Goal: Contribute content: Add original content to the website for others to see

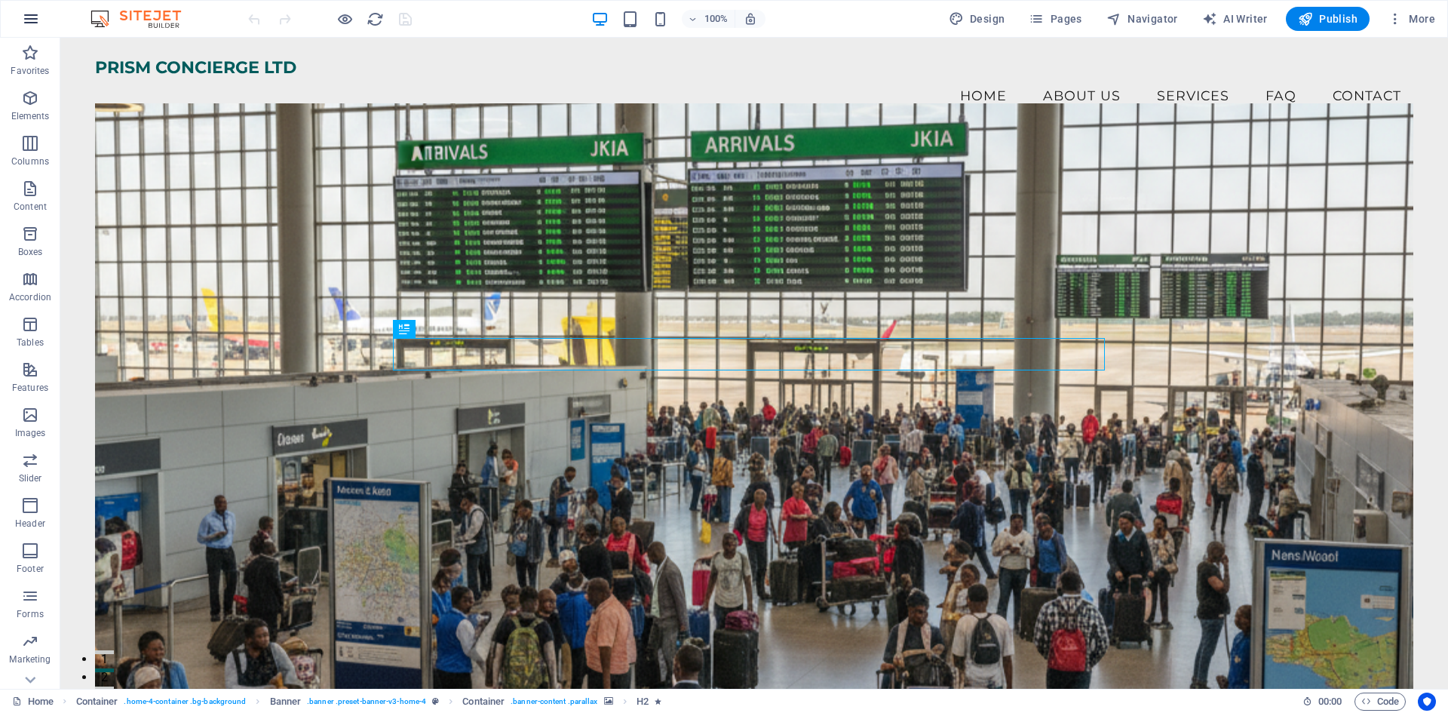
click at [29, 22] on icon "button" at bounding box center [31, 19] width 18 height 18
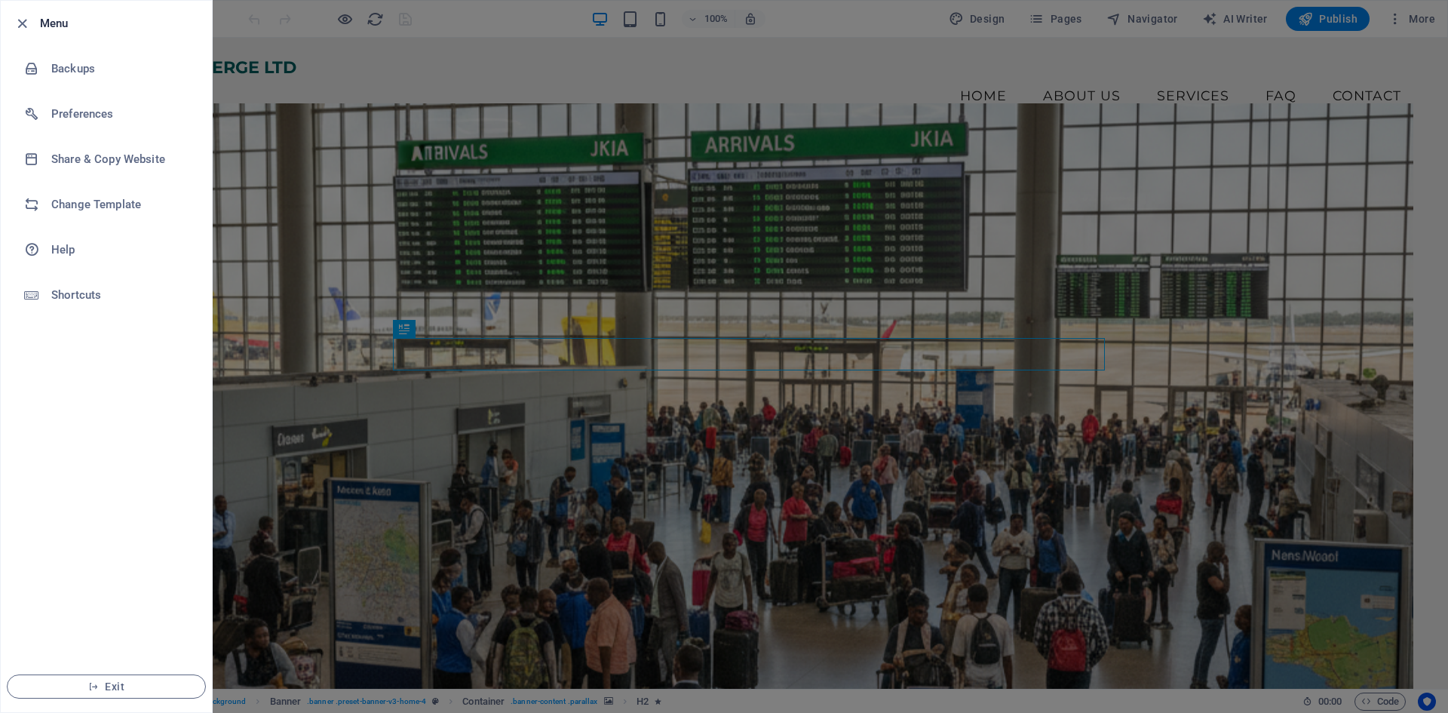
click at [259, 129] on div at bounding box center [724, 356] width 1448 height 713
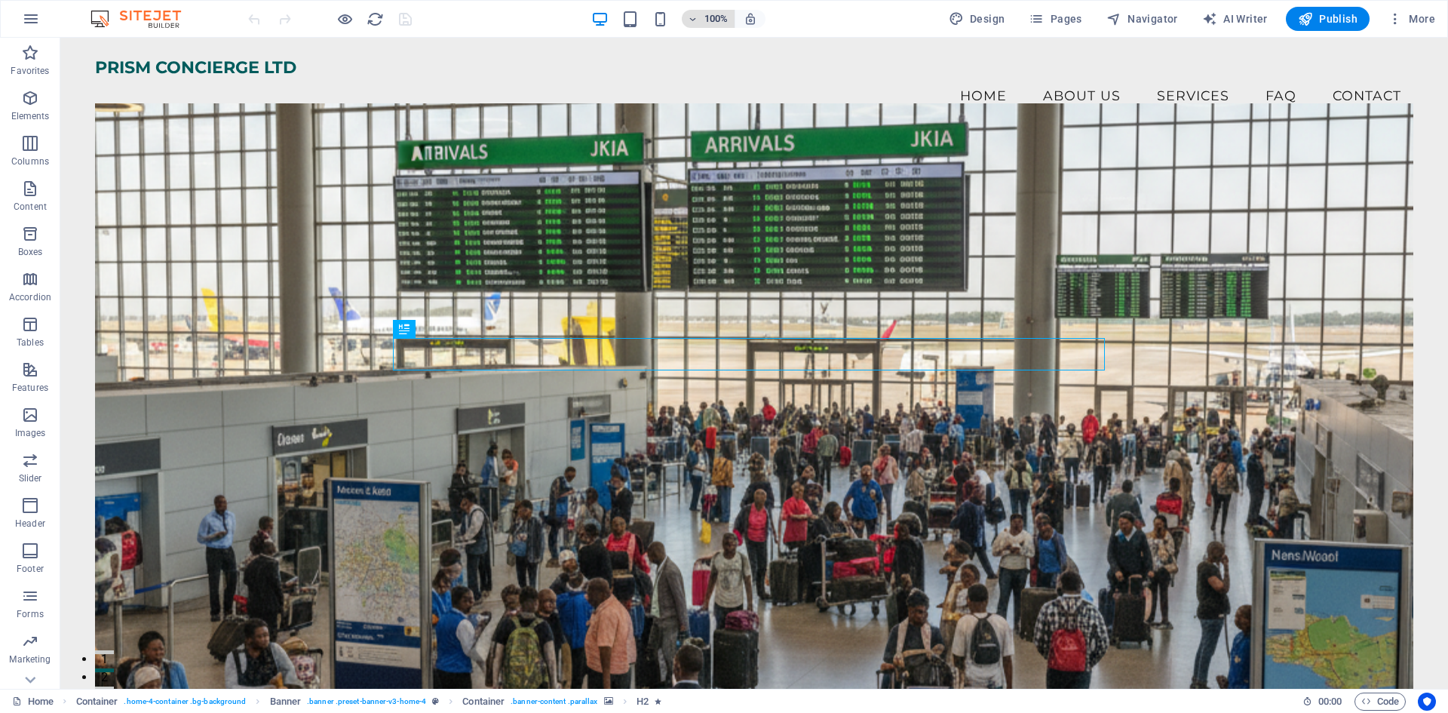
click at [694, 19] on icon "button" at bounding box center [693, 19] width 11 height 10
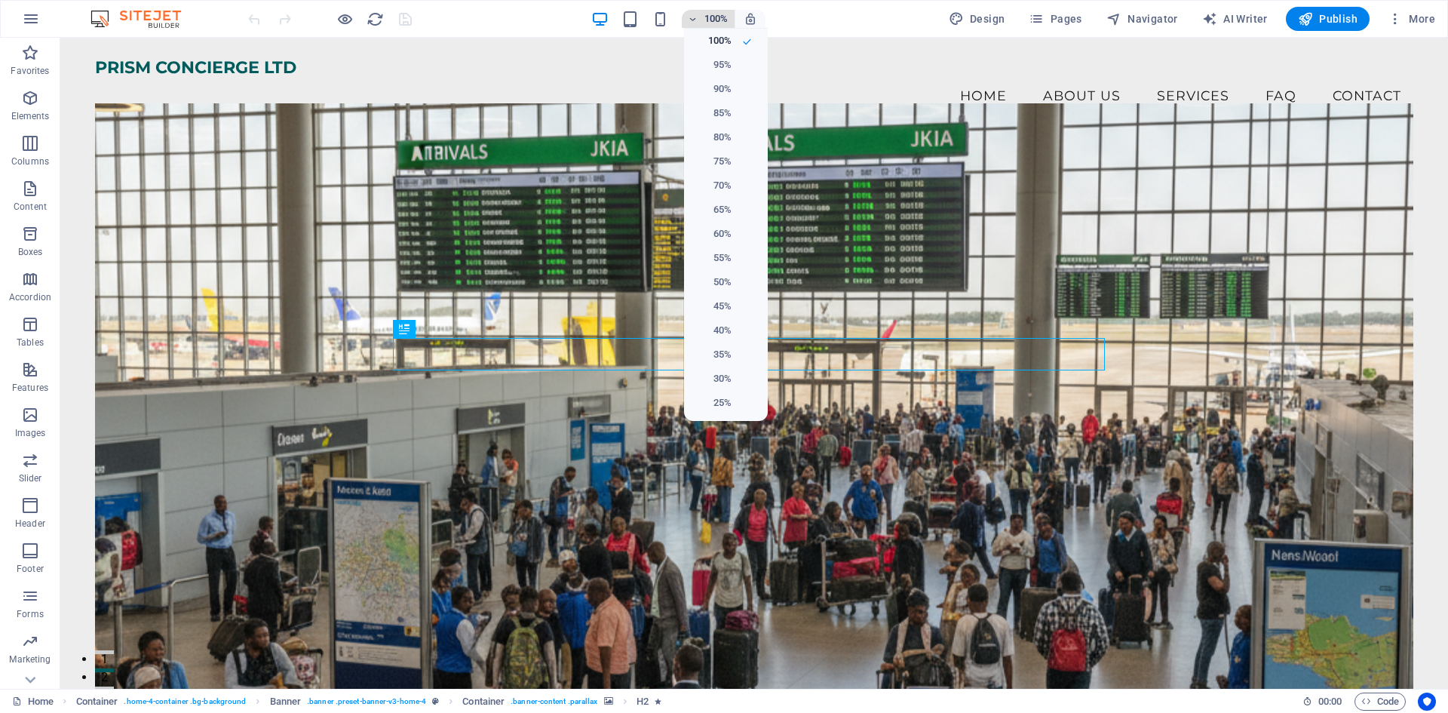
click at [694, 19] on div at bounding box center [724, 356] width 1448 height 713
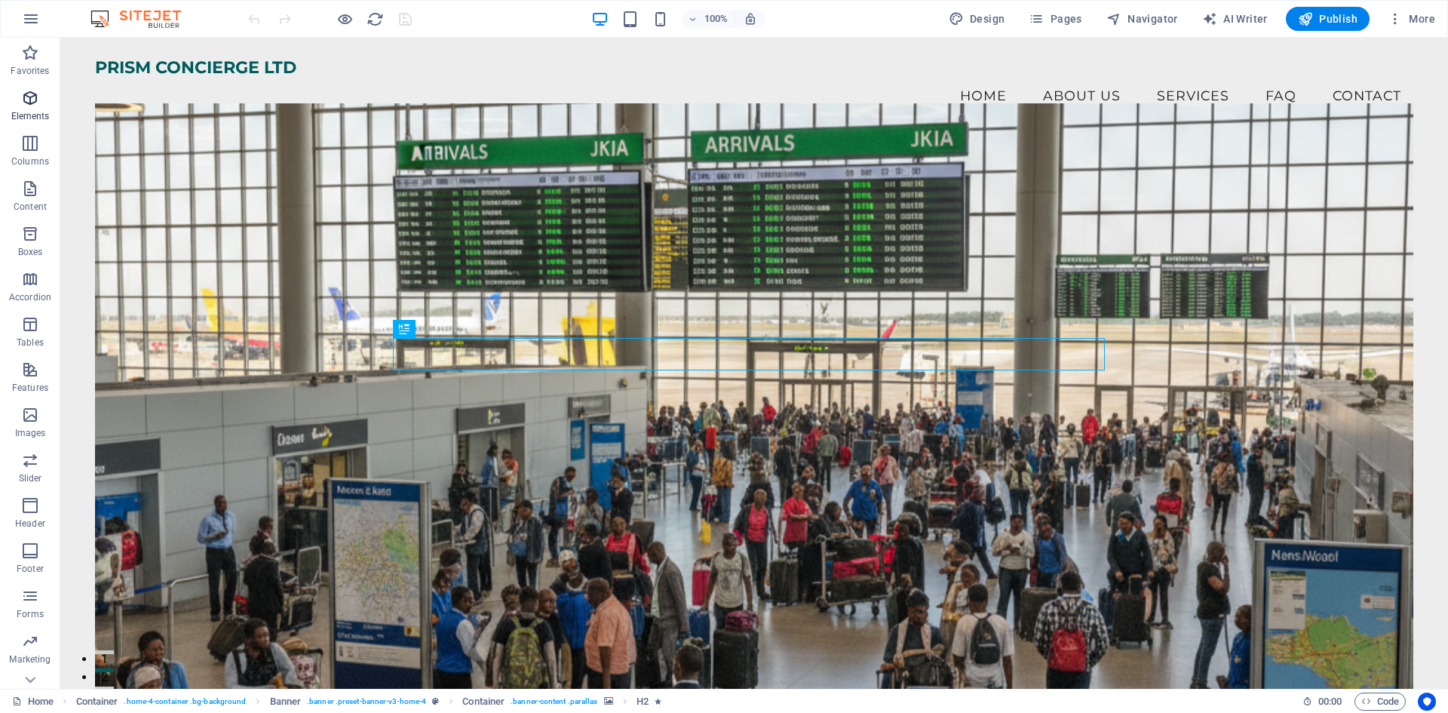
click at [39, 109] on span "Elements" at bounding box center [30, 107] width 60 height 36
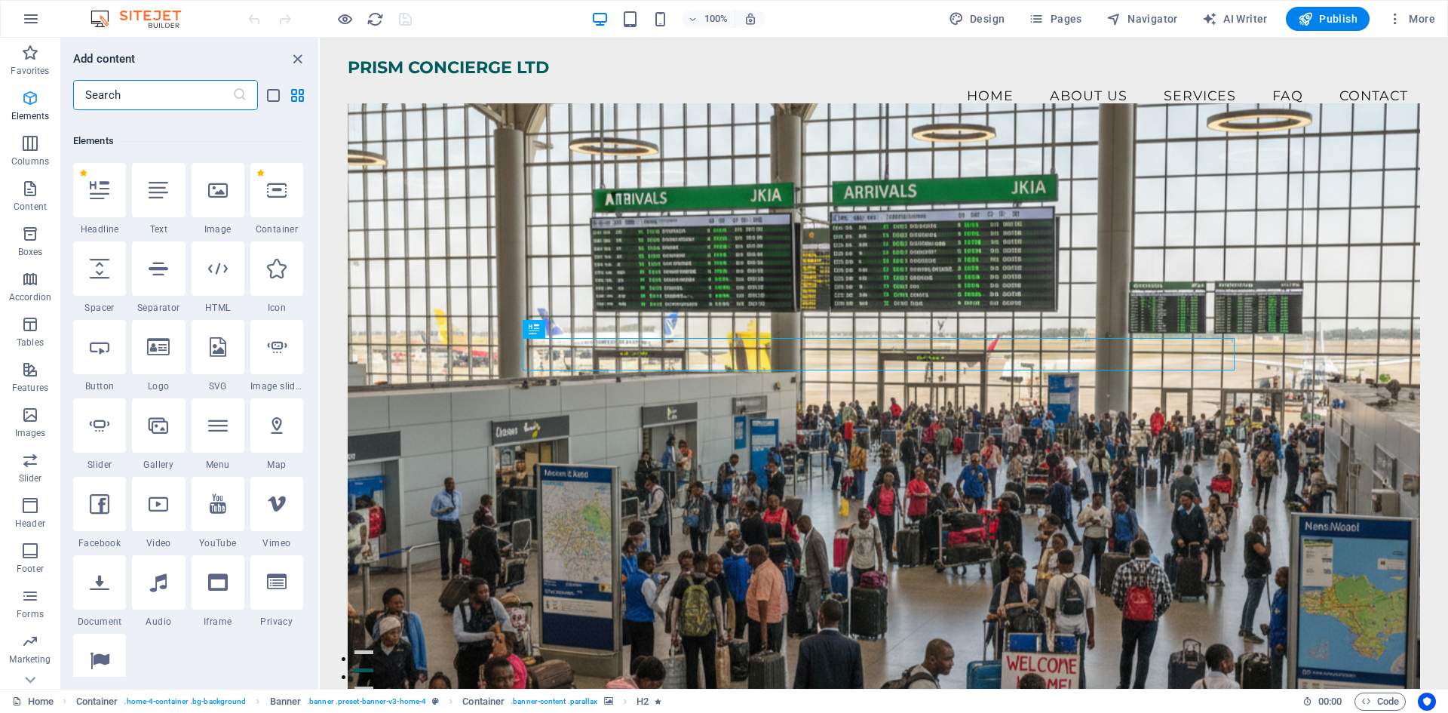
scroll to position [161, 0]
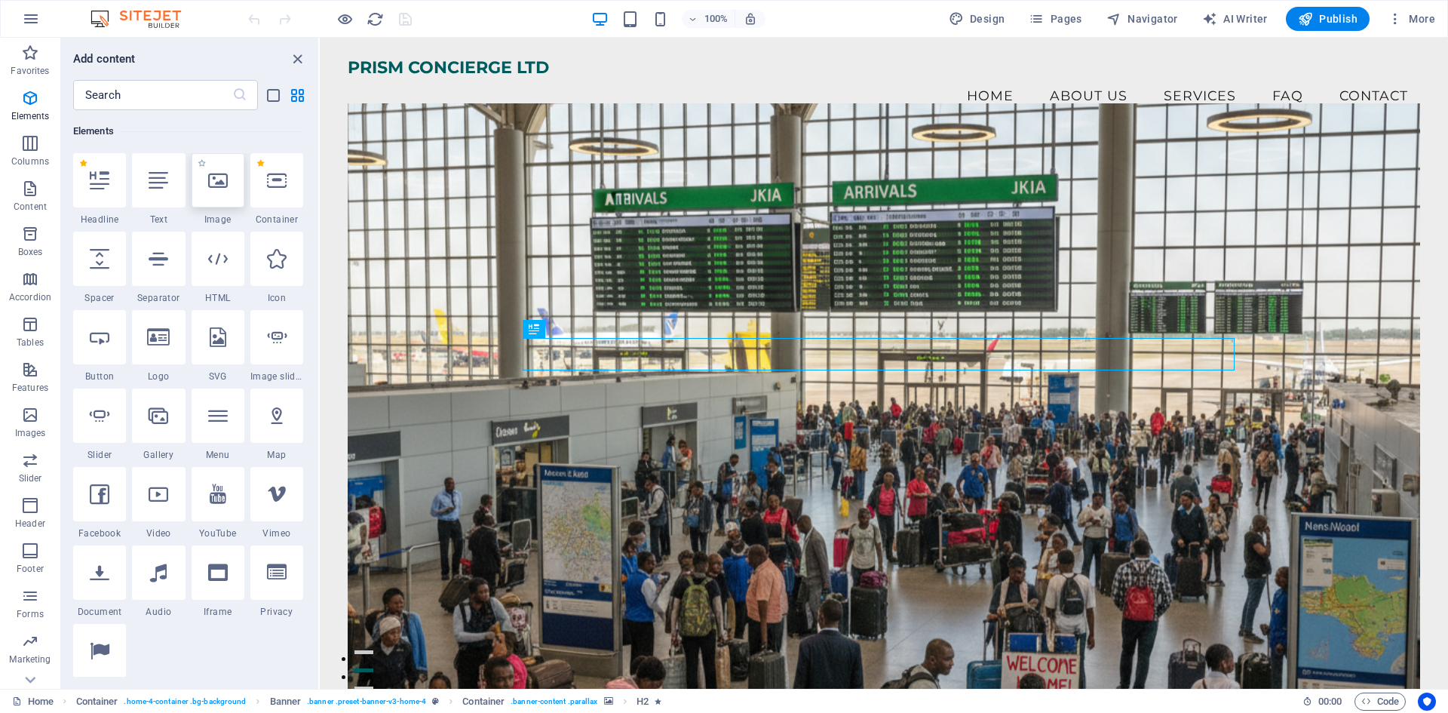
click at [220, 192] on div at bounding box center [218, 180] width 53 height 54
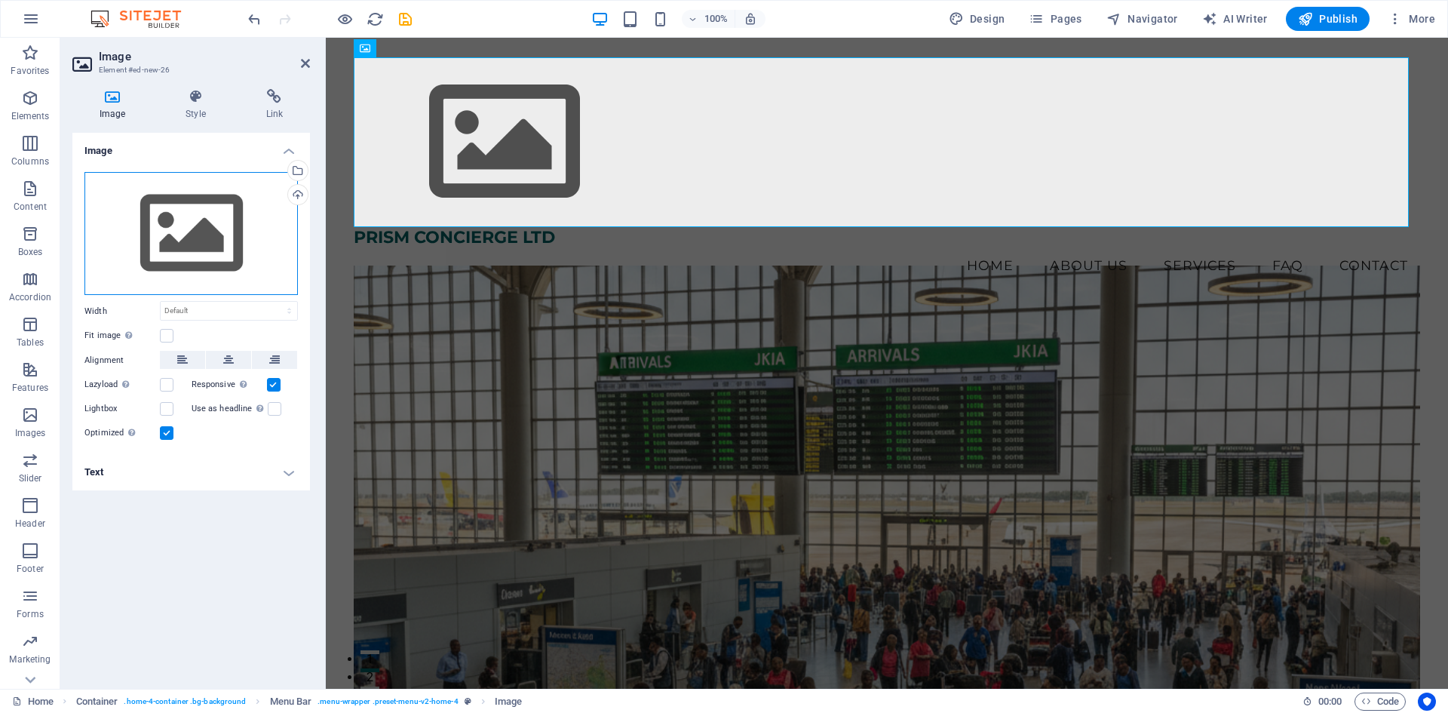
click at [173, 253] on div "Drag files here, click to choose files or select files from Files or our free s…" at bounding box center [190, 234] width 213 height 124
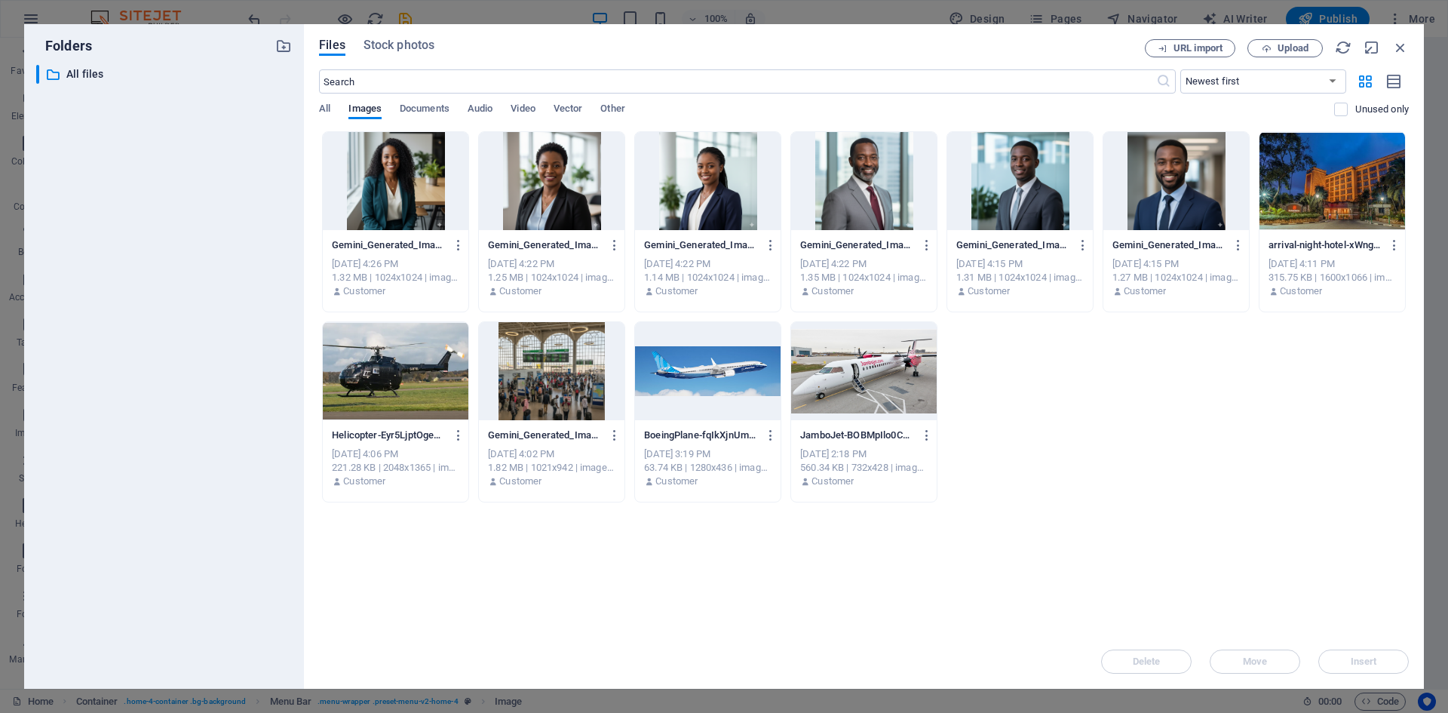
click at [382, 383] on div at bounding box center [396, 371] width 146 height 98
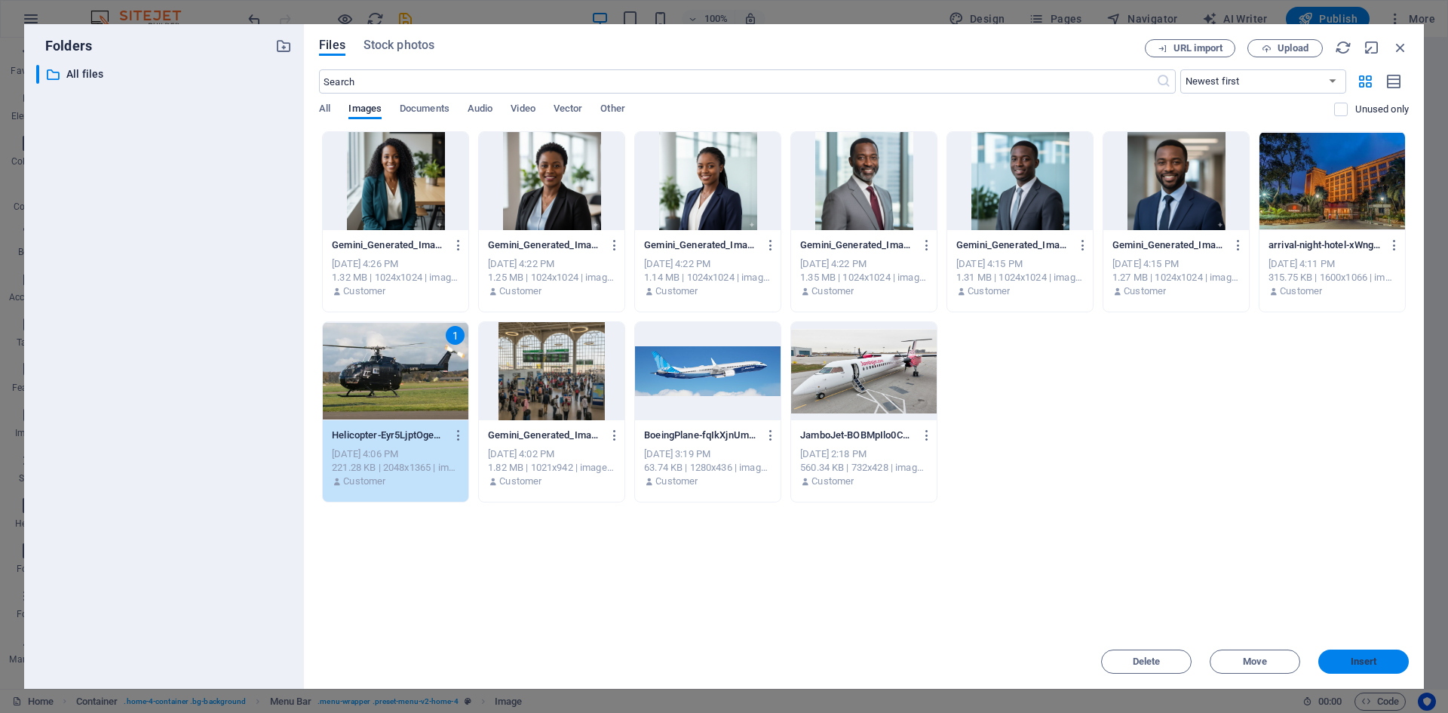
click at [1339, 665] on span "Insert" at bounding box center [1364, 661] width 78 height 9
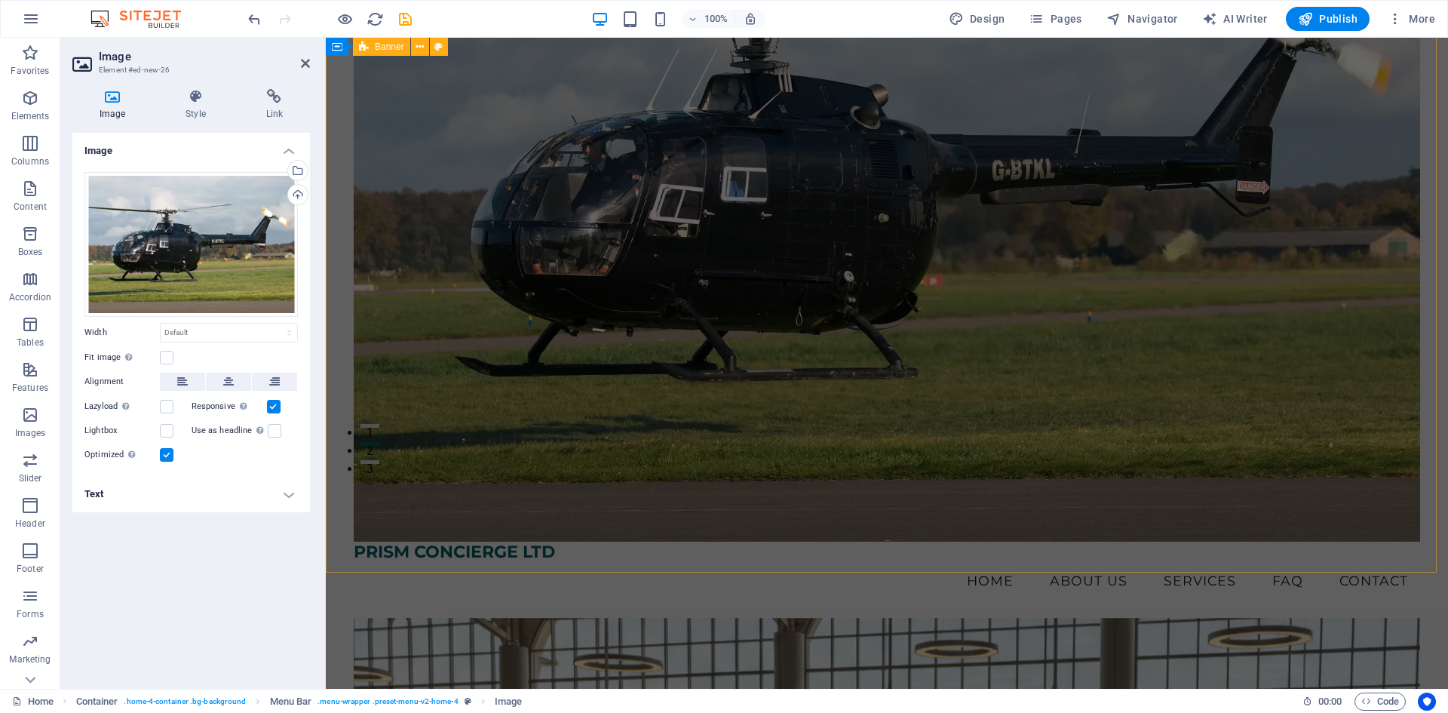
scroll to position [151, 0]
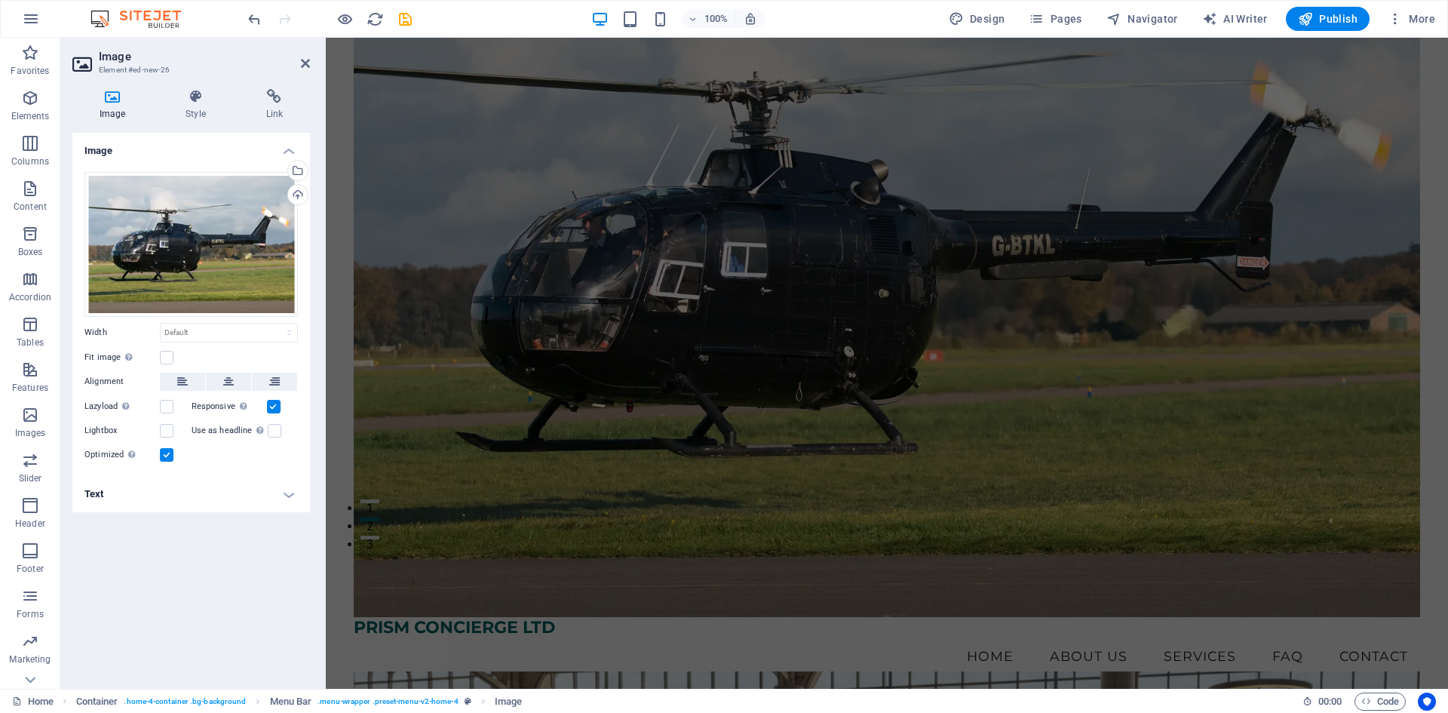
click at [115, 103] on icon at bounding box center [112, 96] width 80 height 15
click at [306, 63] on icon at bounding box center [305, 63] width 9 height 12
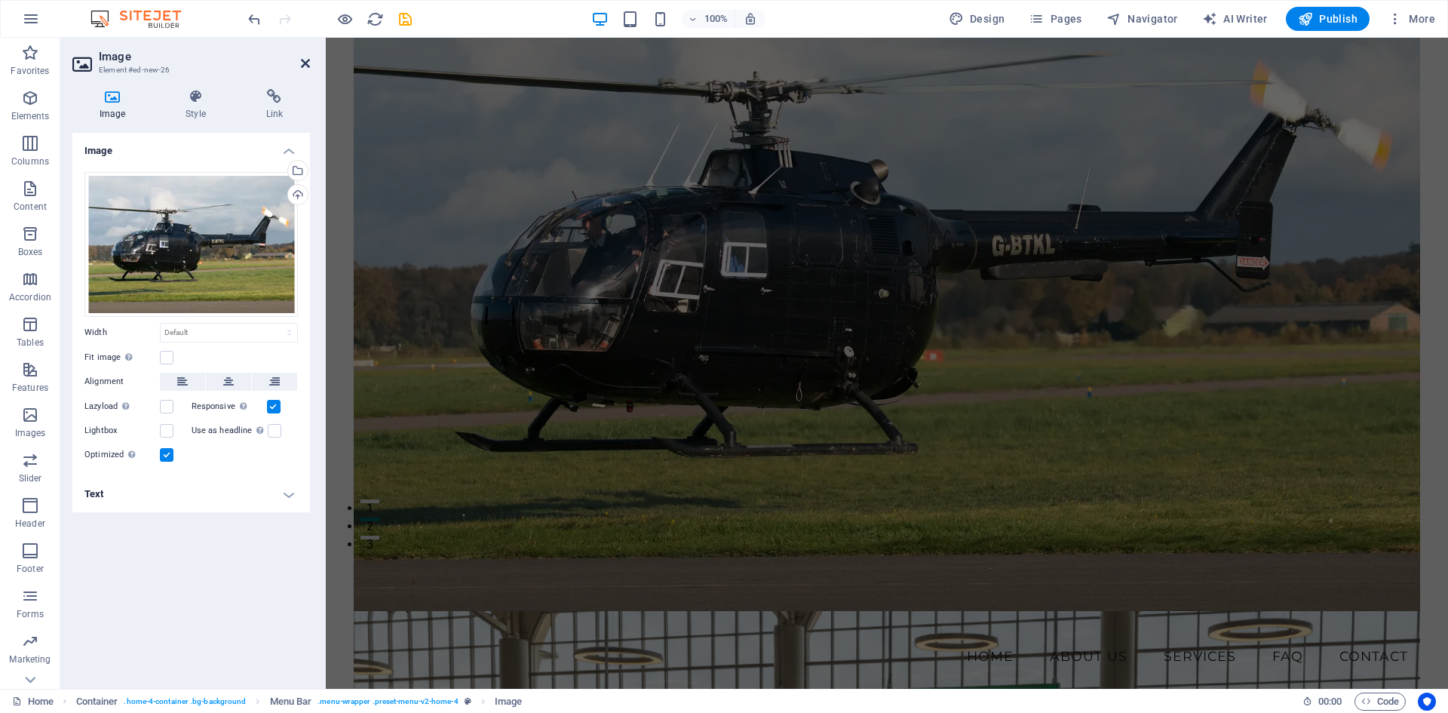
scroll to position [0, 0]
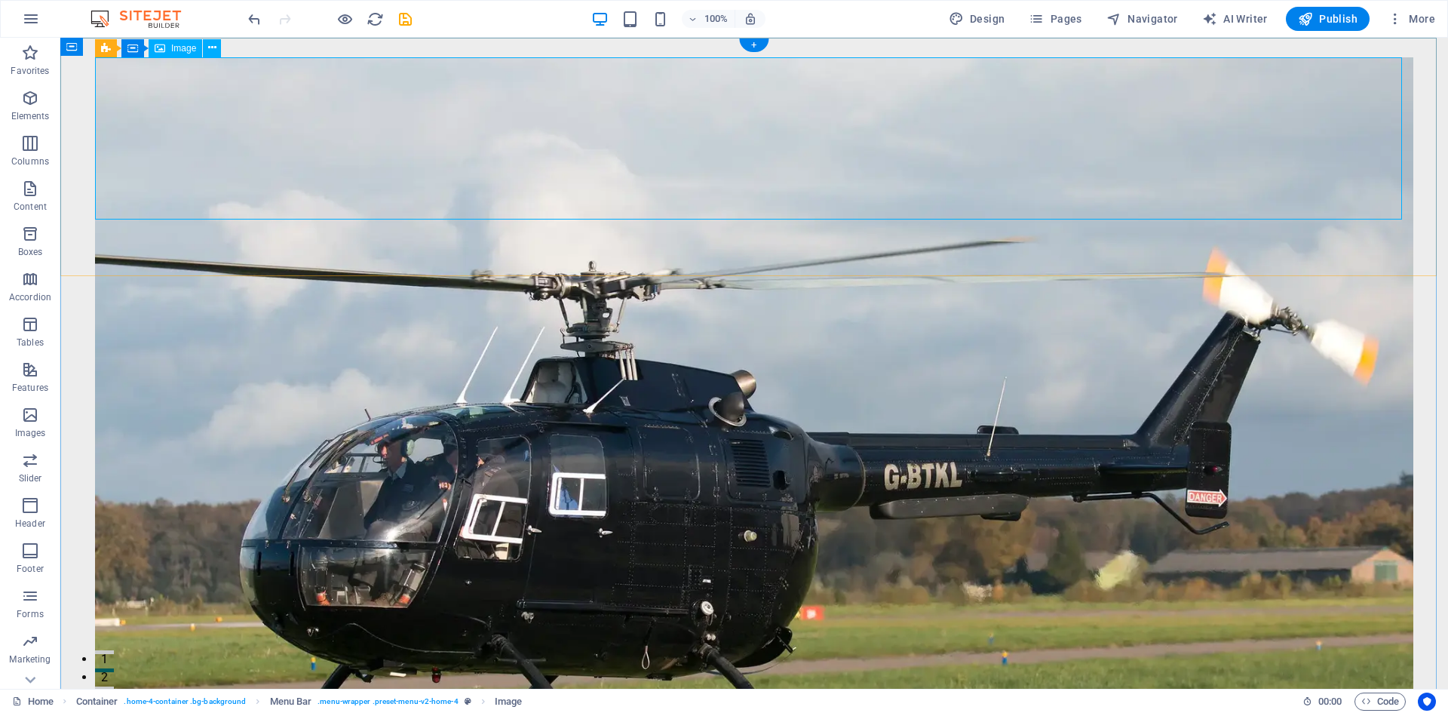
click at [228, 143] on figure at bounding box center [754, 496] width 1318 height 879
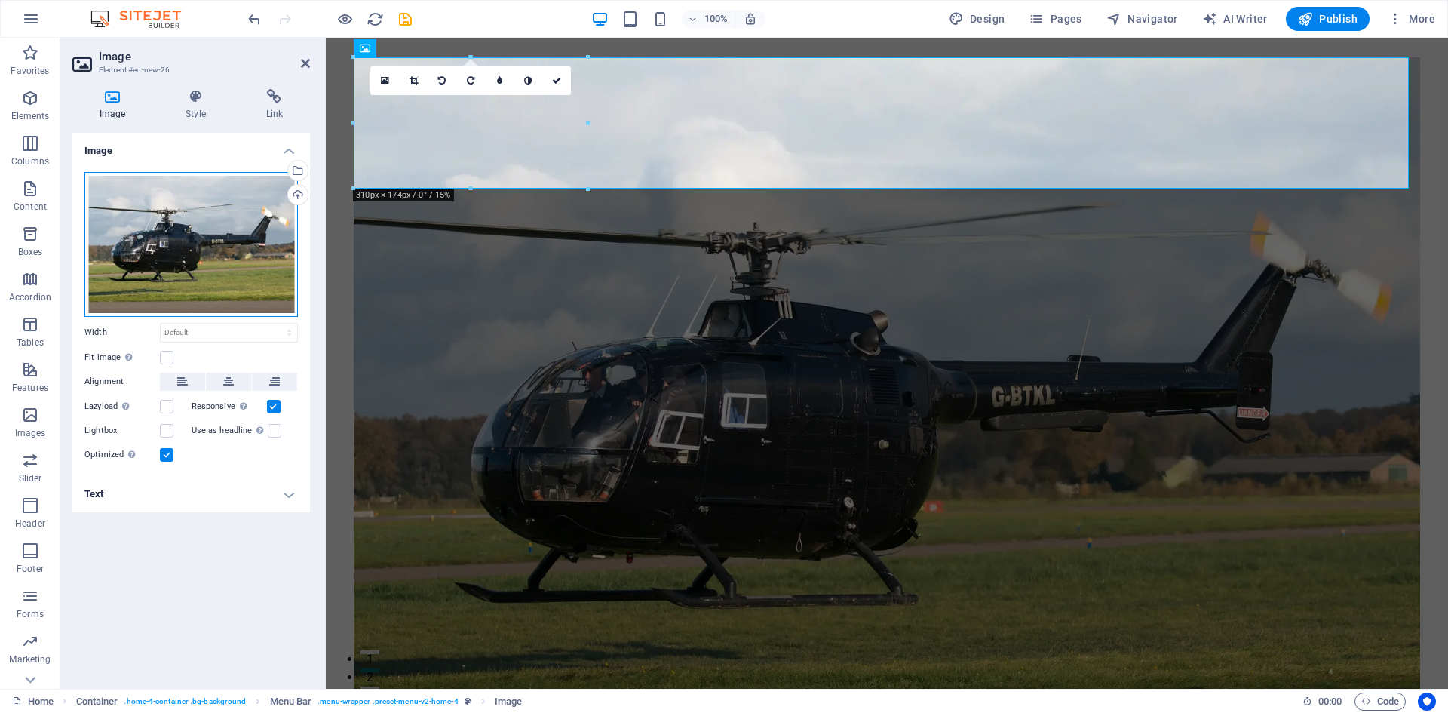
click at [186, 238] on div "Drag files here, click to choose files or select files from Files or our free s…" at bounding box center [190, 244] width 213 height 145
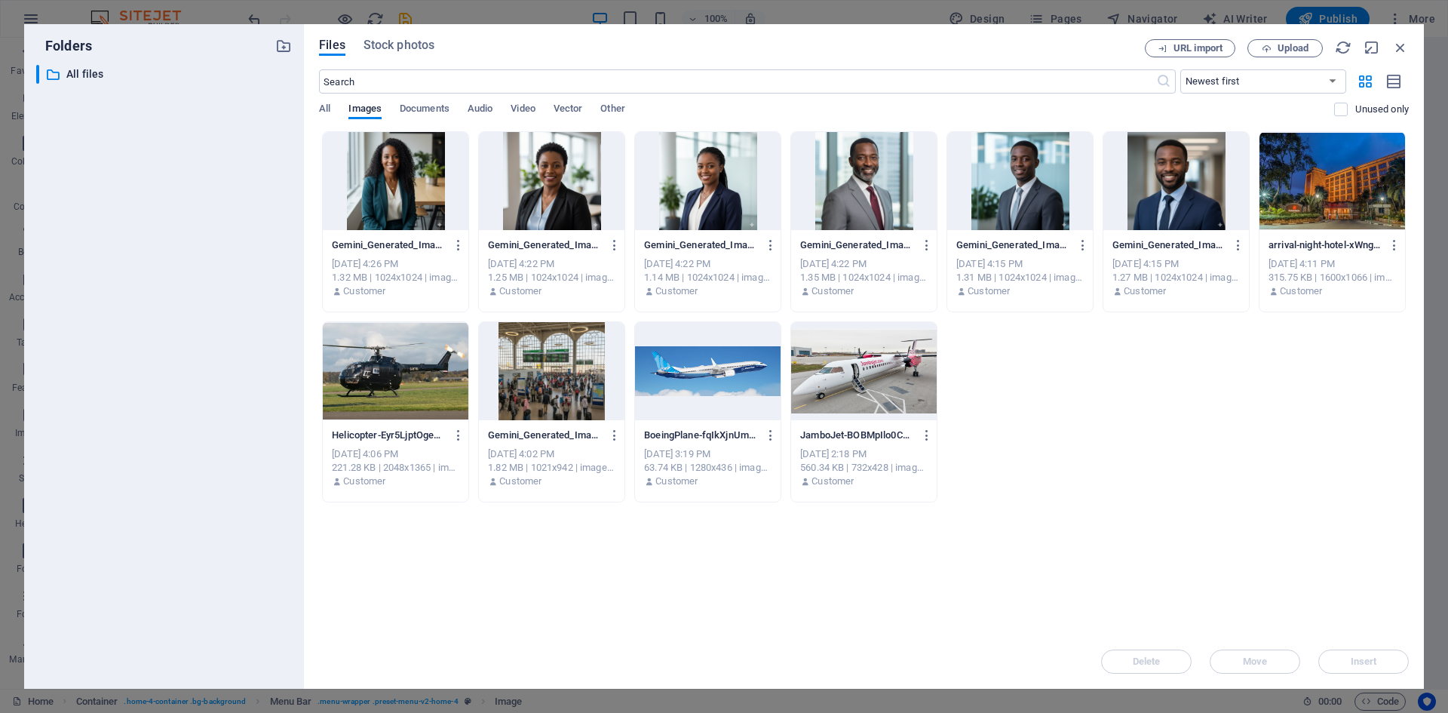
click at [186, 238] on div "​ All files All files" at bounding box center [164, 371] width 256 height 612
click at [58, 75] on icon at bounding box center [52, 74] width 15 height 15
